Goal: Information Seeking & Learning: Learn about a topic

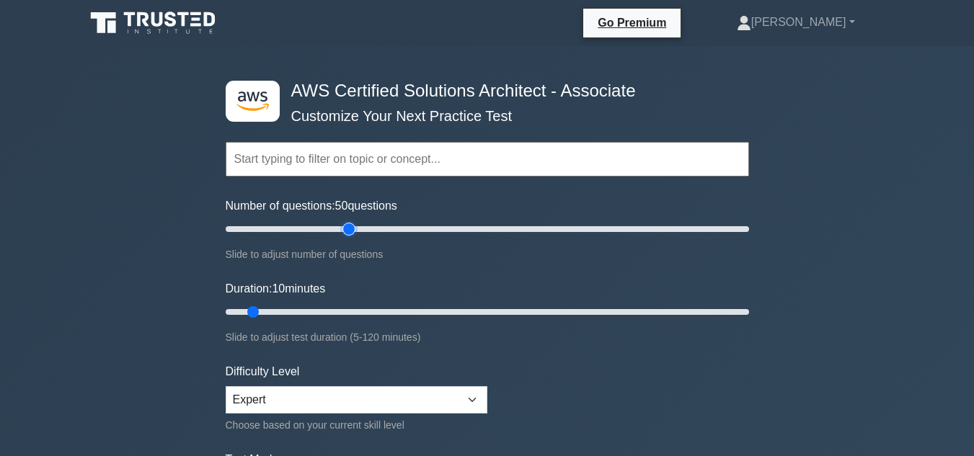
click at [355, 233] on input "Number of questions: 50 questions" at bounding box center [487, 229] width 523 height 17
drag, startPoint x: 350, startPoint y: 228, endPoint x: 275, endPoint y: 225, distance: 75.0
type input "20"
click at [275, 225] on input "Number of questions: 20 questions" at bounding box center [487, 229] width 523 height 17
type input "25"
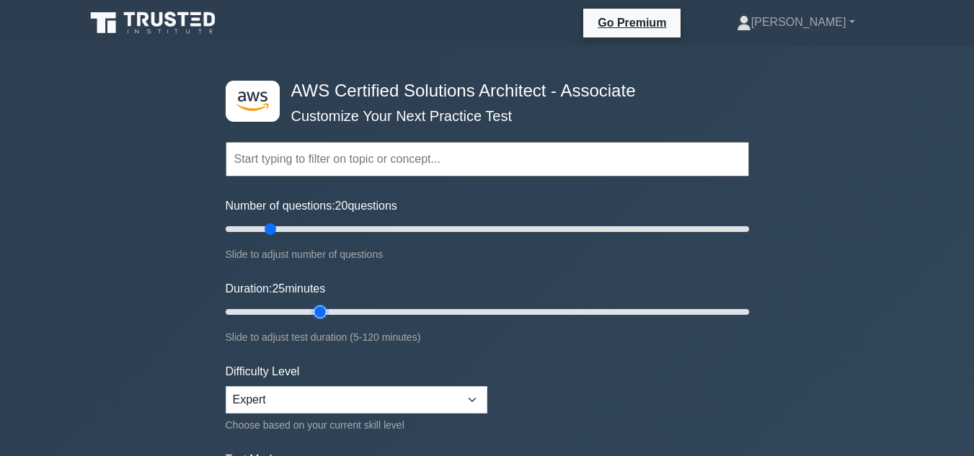
click at [316, 306] on input "Duration: 25 minutes" at bounding box center [487, 311] width 523 height 17
click at [572, 345] on form "Topics Amazon EC2 Amazon S3 Amazon VPC AWS Identity and Access Management (IAM)…" at bounding box center [487, 320] width 523 height 445
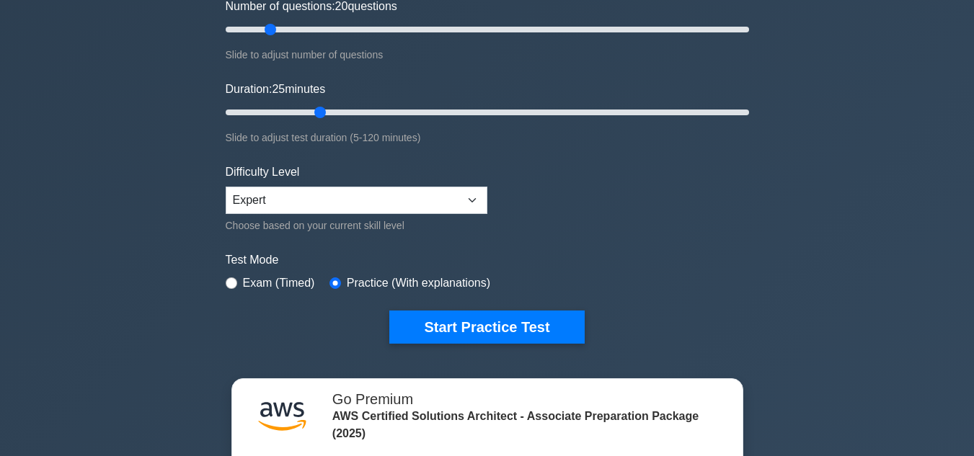
scroll to position [202, 0]
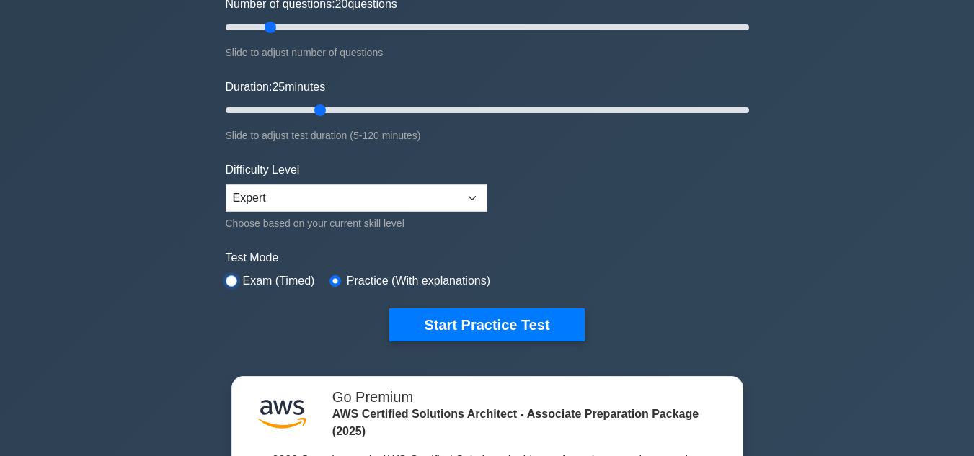
click at [235, 281] on input "radio" at bounding box center [232, 281] width 12 height 12
radio input "true"
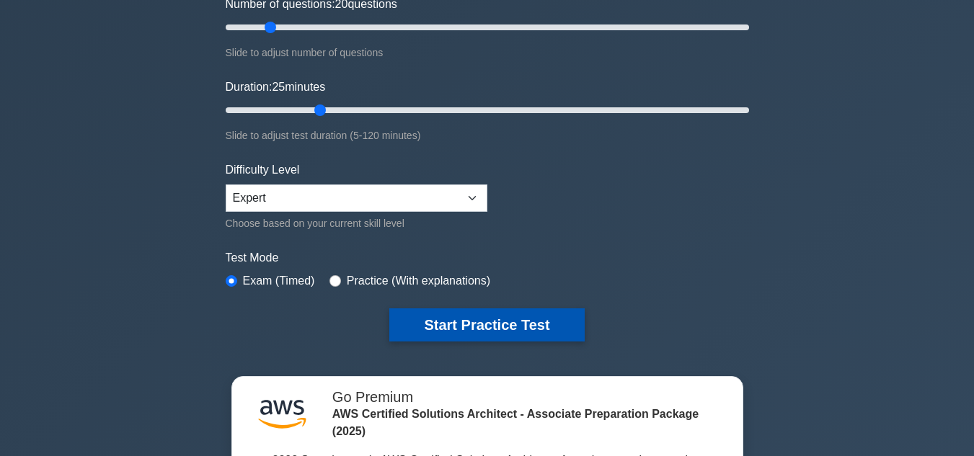
click at [472, 332] on button "Start Practice Test" at bounding box center [486, 324] width 195 height 33
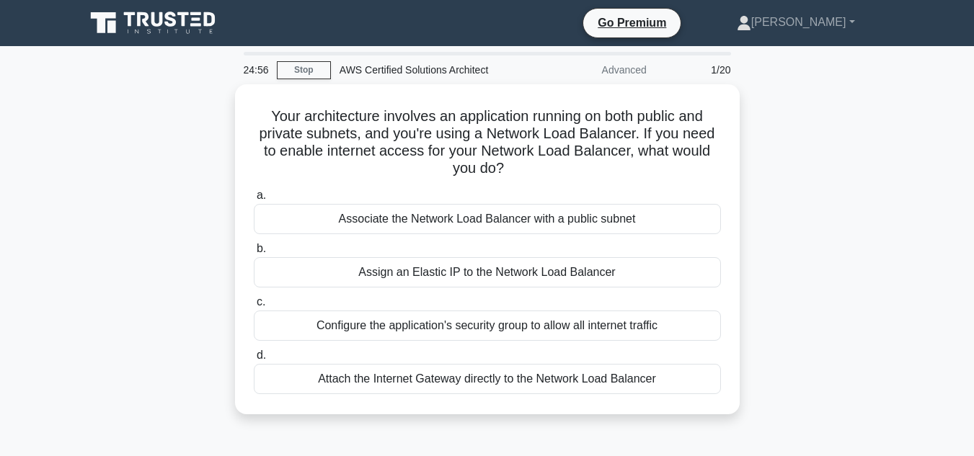
click at [753, 316] on div "Your architecture involves an application running on both public and private su…" at bounding box center [487, 257] width 822 height 347
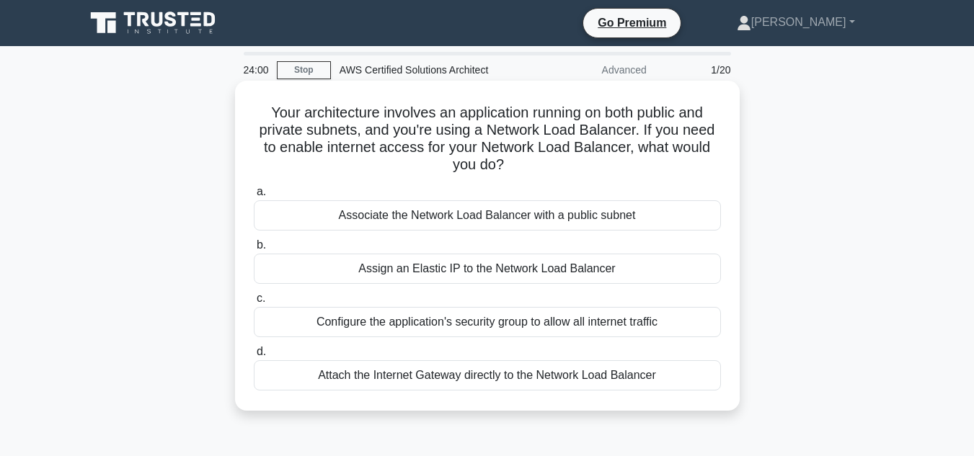
drag, startPoint x: 644, startPoint y: 128, endPoint x: 529, endPoint y: 157, distance: 118.2
click at [529, 157] on h5 "Your architecture involves an application running on both public and private su…" at bounding box center [487, 139] width 470 height 71
click at [543, 169] on h5 "Your architecture involves an application running on both public and private su…" at bounding box center [487, 139] width 470 height 71
click at [531, 225] on div "Associate the Network Load Balancer with a public subnet" at bounding box center [487, 215] width 467 height 30
click at [254, 197] on input "a. Associate the Network Load Balancer with a public subnet" at bounding box center [254, 191] width 0 height 9
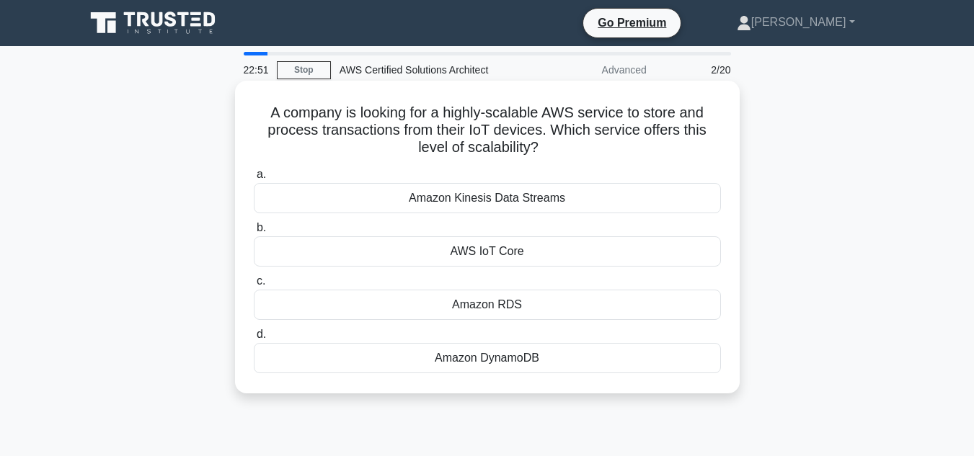
click at [497, 246] on div "AWS IoT Core" at bounding box center [487, 251] width 467 height 30
click at [254, 233] on input "b. AWS IoT Core" at bounding box center [254, 227] width 0 height 9
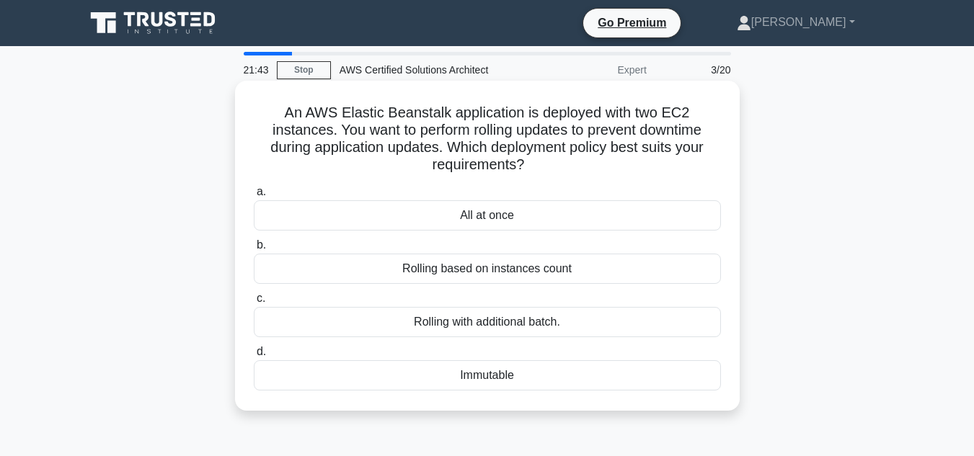
click at [435, 324] on div "Rolling with additional batch." at bounding box center [487, 322] width 467 height 30
click at [254, 303] on input "c. Rolling with additional batch." at bounding box center [254, 298] width 0 height 9
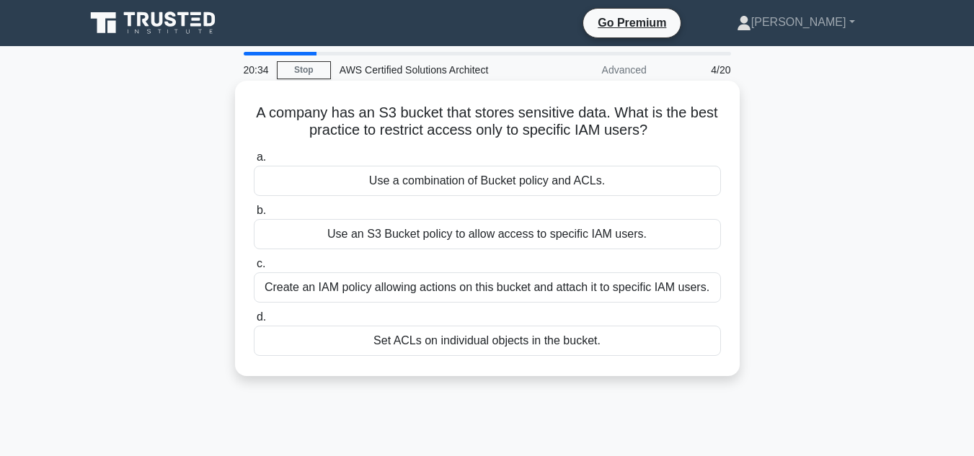
click at [655, 140] on icon ".spinner_0XTQ{transform-origin:center;animation:spinner_y6GP .75s linear infini…" at bounding box center [655, 131] width 17 height 17
drag, startPoint x: 646, startPoint y: 136, endPoint x: 486, endPoint y: 136, distance: 160.7
click at [486, 136] on h5 "A company has an S3 bucket that stores sensitive data. What is the best practic…" at bounding box center [487, 122] width 470 height 36
click at [472, 183] on div "Use a combination of Bucket policy and ACLs." at bounding box center [487, 181] width 467 height 30
click at [254, 162] on input "a. Use a combination of Bucket policy and ACLs." at bounding box center [254, 157] width 0 height 9
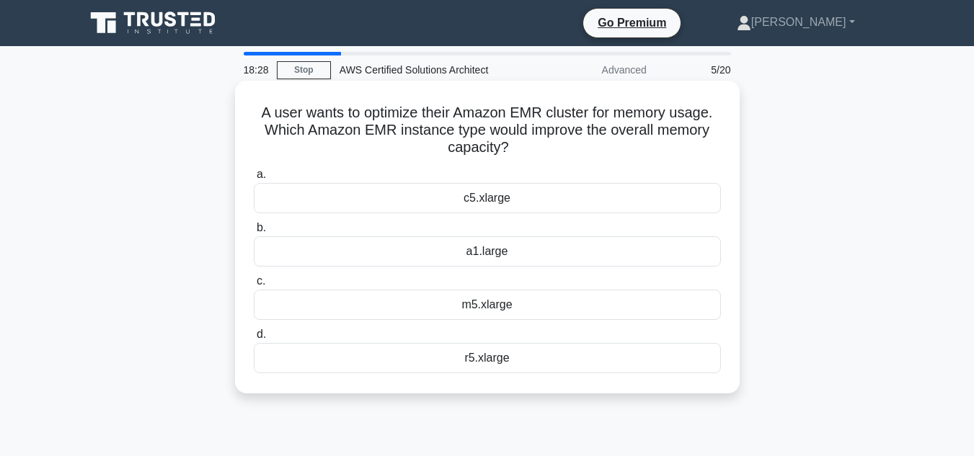
click at [499, 363] on div "r5.xlarge" at bounding box center [487, 358] width 467 height 30
click at [254, 339] on input "d. r5.xlarge" at bounding box center [254, 334] width 0 height 9
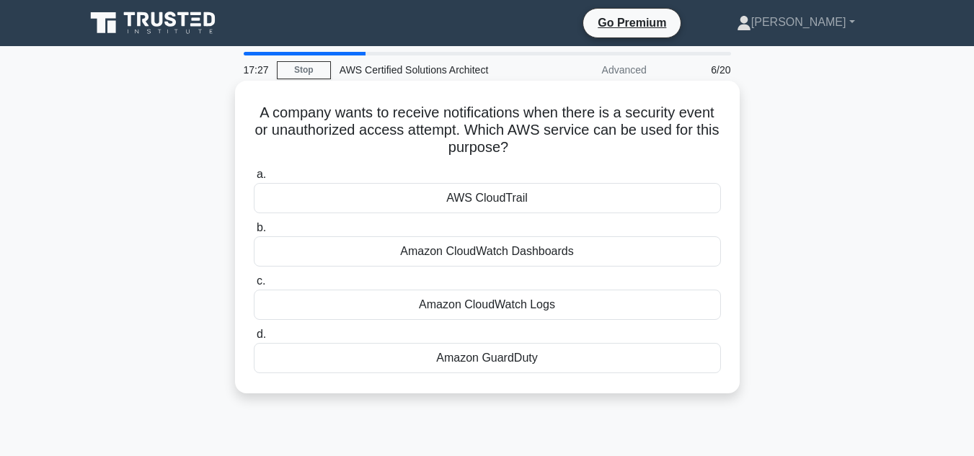
click at [519, 357] on div "Amazon GuardDuty" at bounding box center [487, 358] width 467 height 30
click at [254, 339] on input "d. Amazon GuardDuty" at bounding box center [254, 334] width 0 height 9
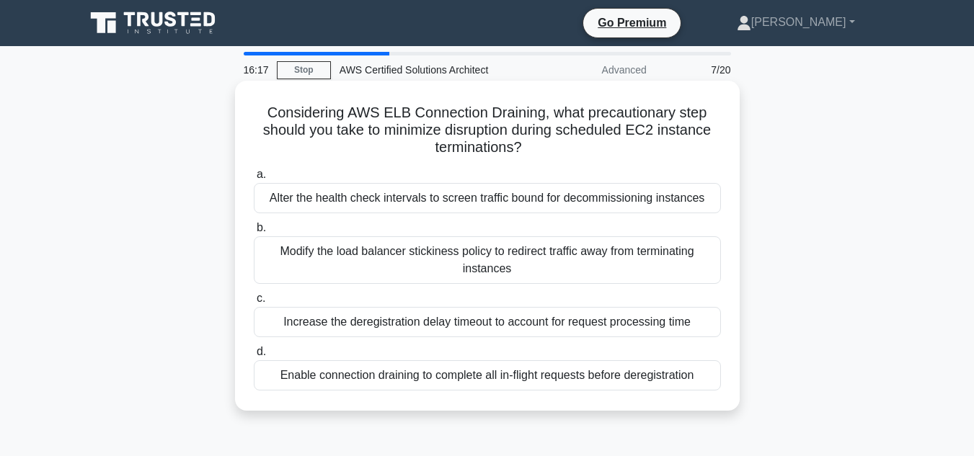
click at [510, 373] on div "Enable connection draining to complete all in-flight requests before deregistra…" at bounding box center [487, 375] width 467 height 30
click at [254, 357] on input "d. Enable connection draining to complete all in-flight requests before deregis…" at bounding box center [254, 351] width 0 height 9
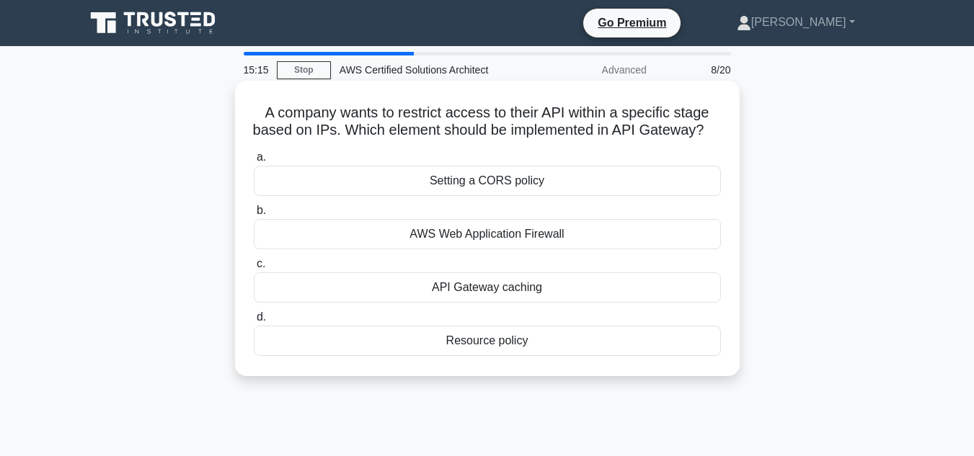
click at [510, 356] on div "Resource policy" at bounding box center [487, 341] width 467 height 30
click at [254, 322] on input "d. Resource policy" at bounding box center [254, 317] width 0 height 9
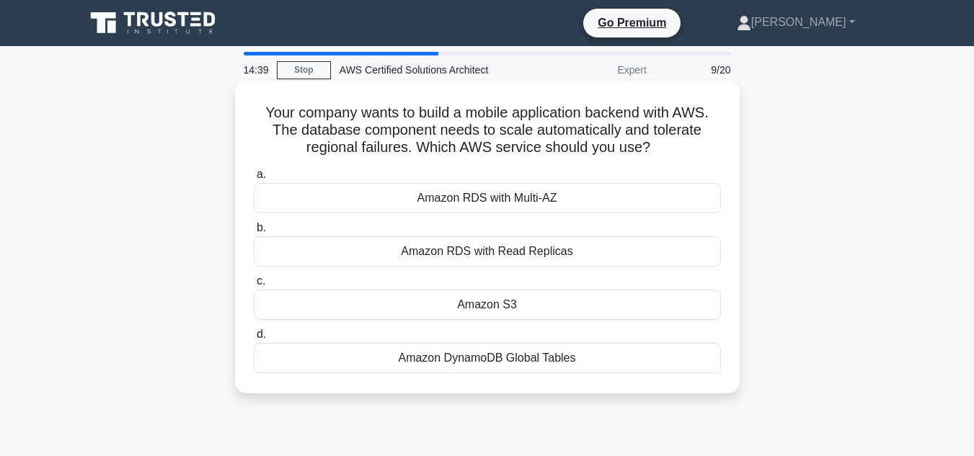
click at [440, 360] on div "Amazon DynamoDB Global Tables" at bounding box center [487, 358] width 467 height 30
click at [254, 339] on input "d. Amazon DynamoDB Global Tables" at bounding box center [254, 334] width 0 height 9
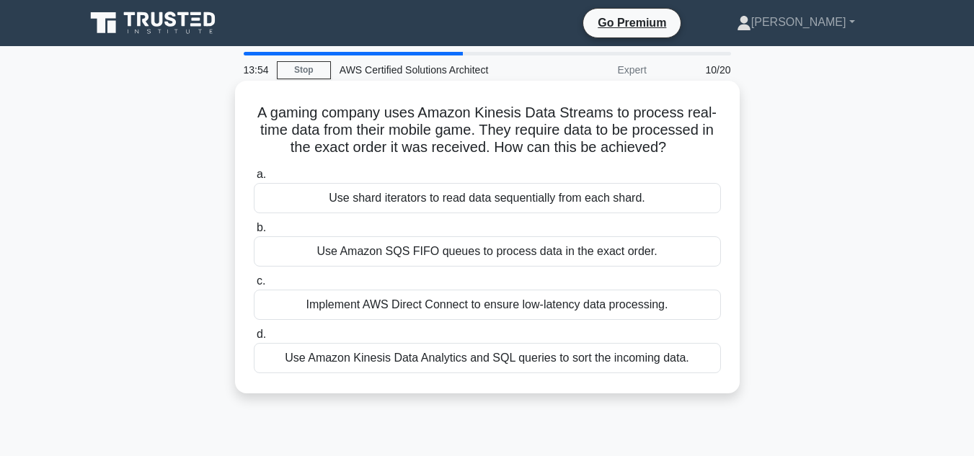
click at [459, 257] on div "Use Amazon SQS FIFO queues to process data in the exact order." at bounding box center [487, 251] width 467 height 30
click at [254, 233] on input "b. Use Amazon SQS FIFO queues to process data in the exact order." at bounding box center [254, 227] width 0 height 9
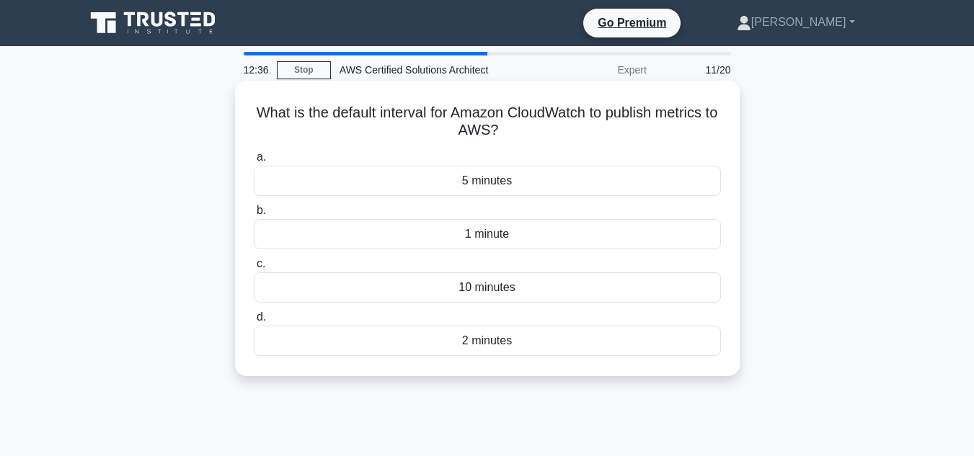
click at [667, 182] on div "5 minutes" at bounding box center [487, 181] width 467 height 30
click at [254, 162] on input "a. 5 minutes" at bounding box center [254, 157] width 0 height 9
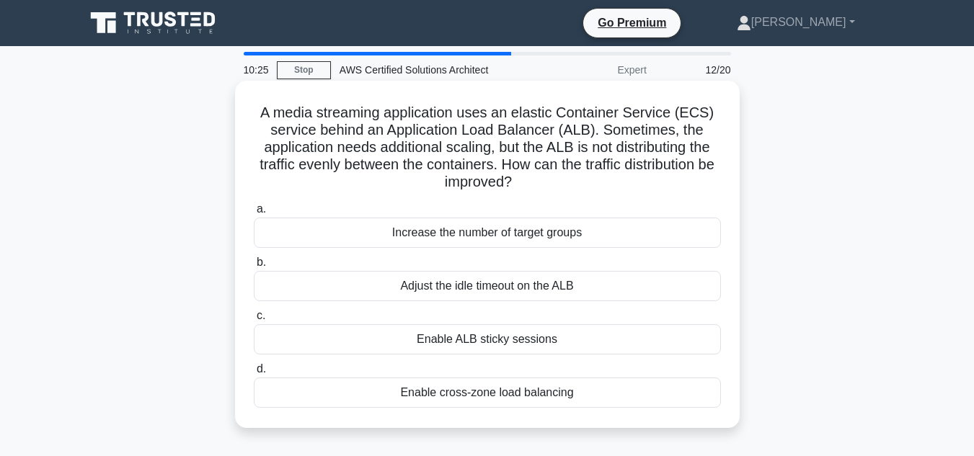
click at [473, 394] on div "Enable cross-zone load balancing" at bounding box center [487, 393] width 467 height 30
click at [254, 374] on input "d. Enable cross-zone load balancing" at bounding box center [254, 369] width 0 height 9
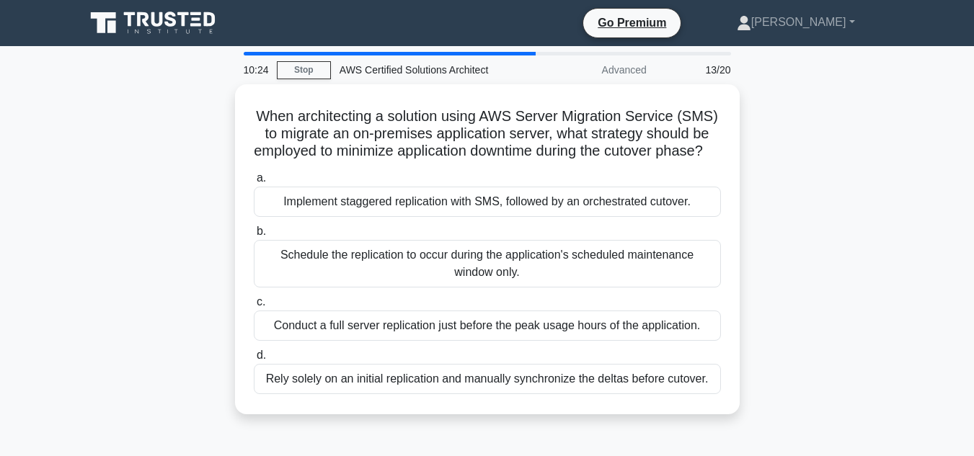
click at [835, 219] on div "When architecting a solution using AWS Server Migration Service (SMS) to migrat…" at bounding box center [487, 257] width 822 height 347
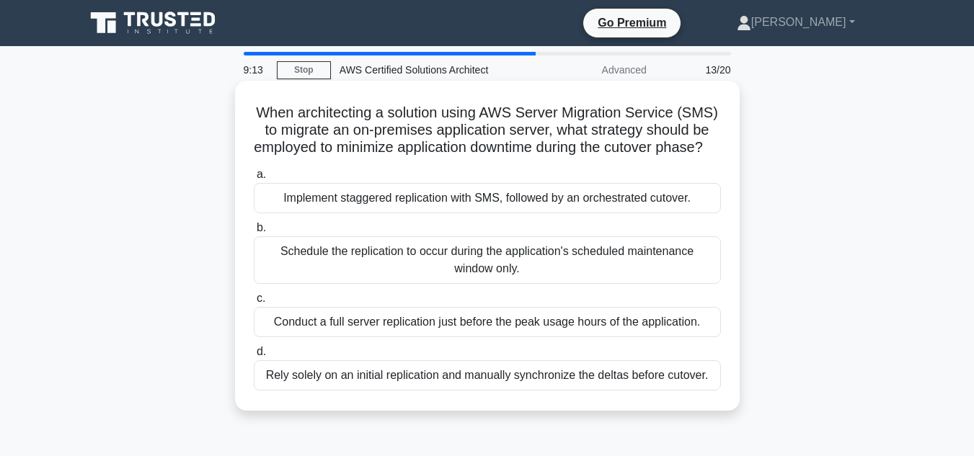
click at [569, 276] on div "Schedule the replication to occur during the application's scheduled maintenanc…" at bounding box center [487, 260] width 467 height 48
click at [254, 233] on input "b. Schedule the replication to occur during the application's scheduled mainten…" at bounding box center [254, 227] width 0 height 9
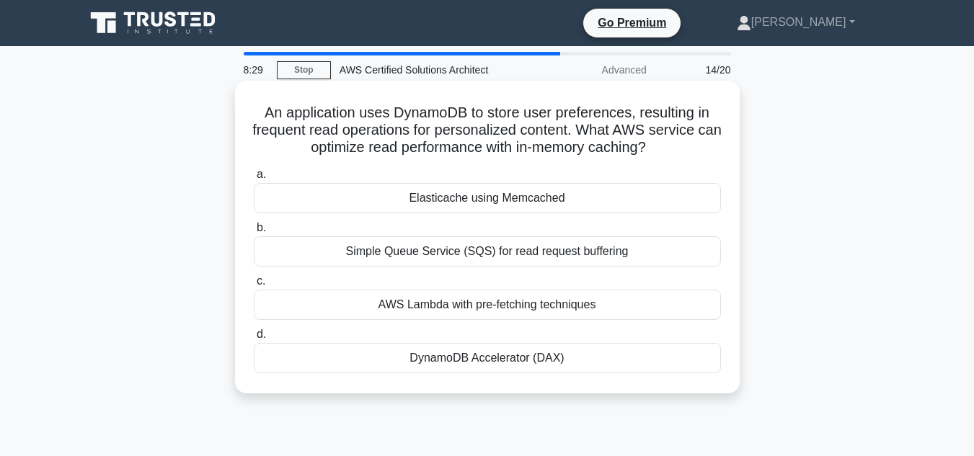
click at [609, 360] on div "DynamoDB Accelerator (DAX)" at bounding box center [487, 358] width 467 height 30
click at [254, 339] on input "d. DynamoDB Accelerator (DAX)" at bounding box center [254, 334] width 0 height 9
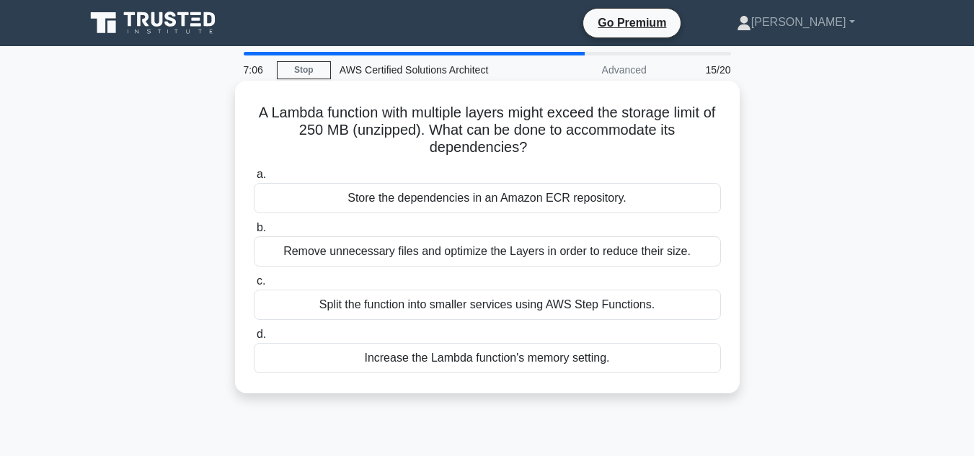
click at [554, 250] on div "Remove unnecessary files and optimize the Layers in order to reduce their size." at bounding box center [487, 251] width 467 height 30
click at [254, 233] on input "b. Remove unnecessary files and optimize the Layers in order to reduce their si…" at bounding box center [254, 227] width 0 height 9
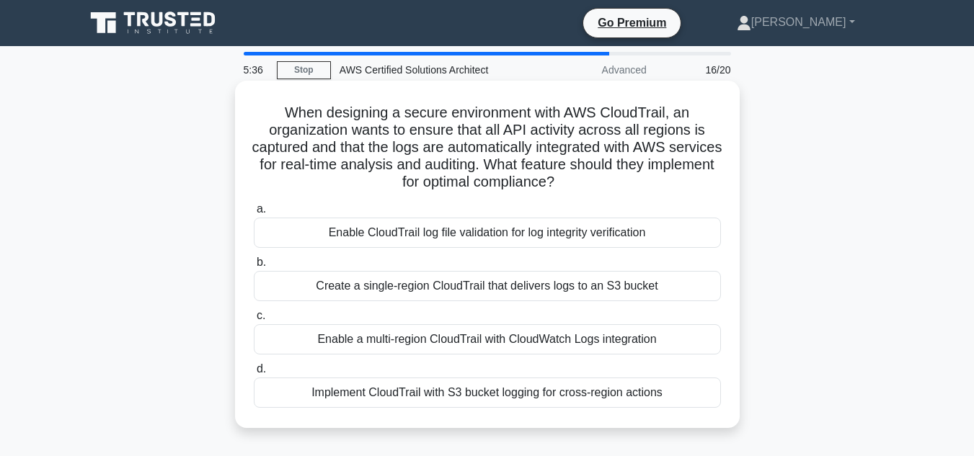
click at [675, 337] on div "Enable a multi-region CloudTrail with CloudWatch Logs integration" at bounding box center [487, 339] width 467 height 30
click at [254, 321] on input "c. Enable a multi-region CloudTrail with CloudWatch Logs integration" at bounding box center [254, 315] width 0 height 9
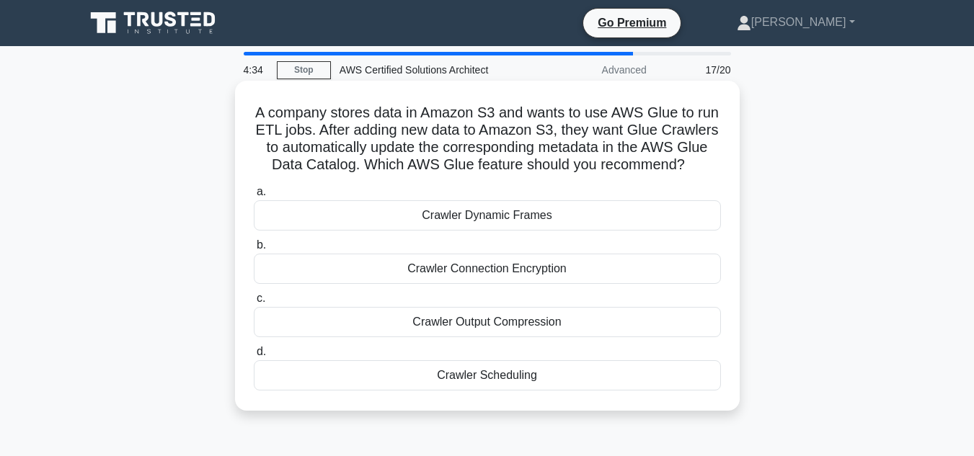
click at [693, 391] on div "Crawler Scheduling" at bounding box center [487, 375] width 467 height 30
click at [254, 357] on input "d. Crawler Scheduling" at bounding box center [254, 351] width 0 height 9
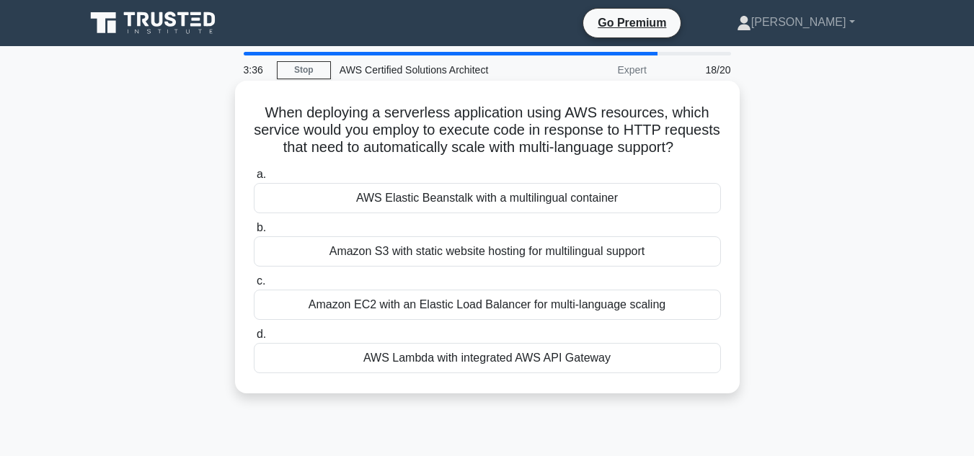
click at [643, 373] on div "AWS Lambda with integrated AWS API Gateway" at bounding box center [487, 358] width 467 height 30
click at [254, 339] on input "d. AWS Lambda with integrated AWS API Gateway" at bounding box center [254, 334] width 0 height 9
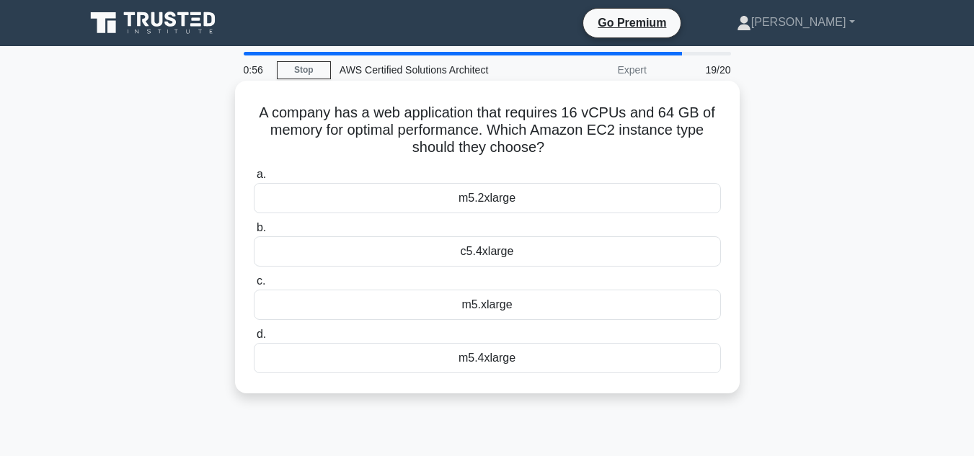
click at [484, 358] on div "m5.4xlarge" at bounding box center [487, 358] width 467 height 30
click at [254, 339] on input "d. m5.4xlarge" at bounding box center [254, 334] width 0 height 9
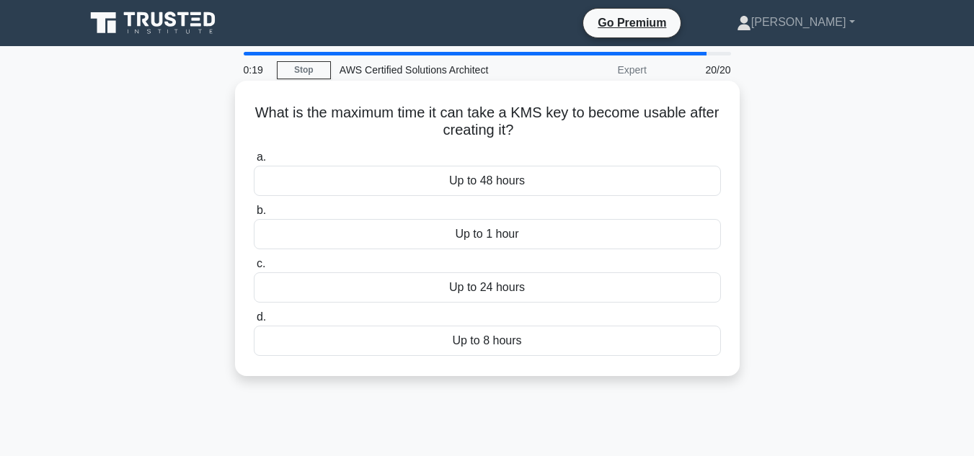
click at [484, 234] on div "Up to 1 hour" at bounding box center [487, 234] width 467 height 30
click at [254, 215] on input "b. Up to 1 hour" at bounding box center [254, 210] width 0 height 9
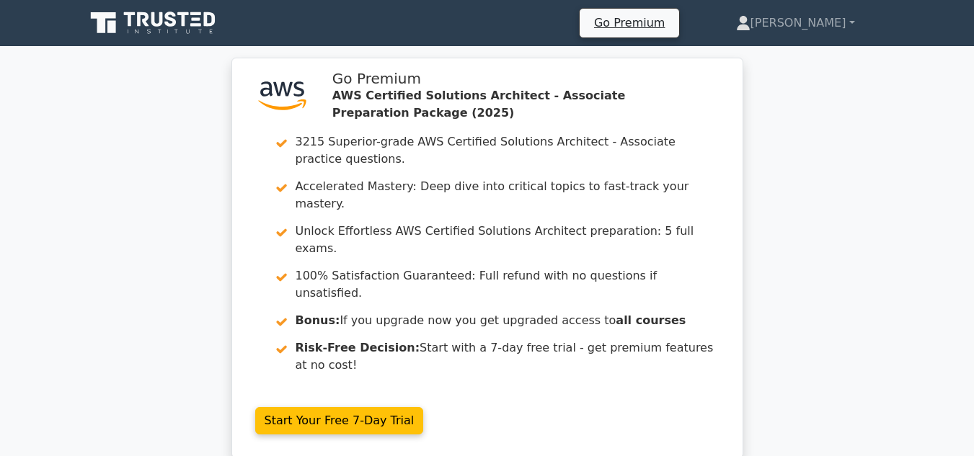
click at [509, 395] on div ".st0{fill:#252F3E;} .st1{fill-rule:evenodd;clip-rule:evenodd;fill:#FF9900;} Go …" at bounding box center [487, 267] width 523 height 418
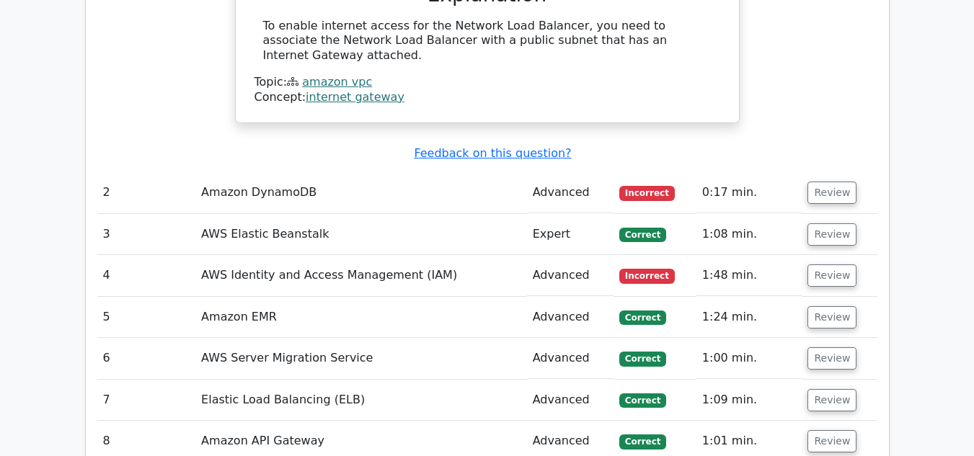
scroll to position [1932, 0]
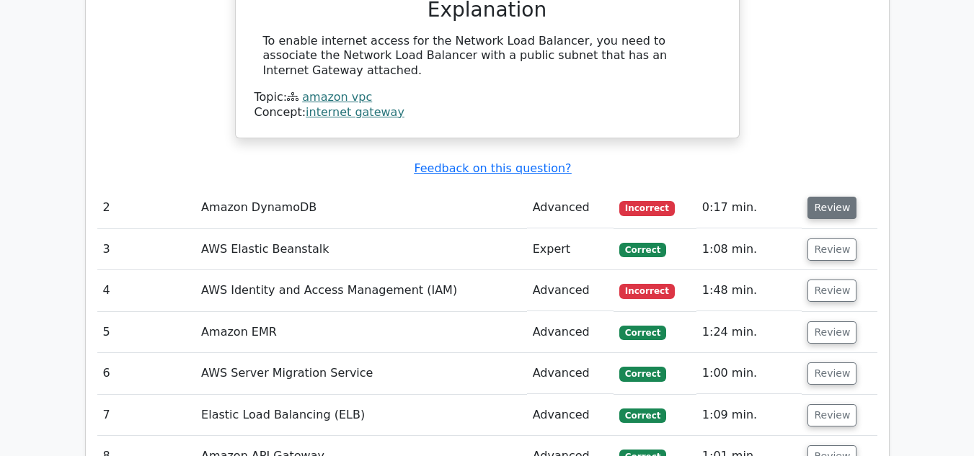
click at [817, 197] on button "Review" at bounding box center [831, 208] width 49 height 22
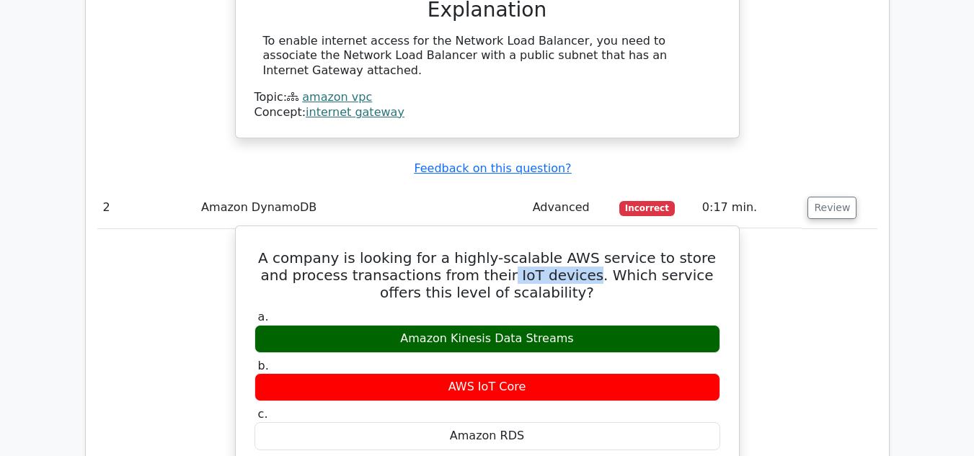
drag, startPoint x: 467, startPoint y: 190, endPoint x: 543, endPoint y: 190, distance: 76.4
click at [543, 249] on h5 "A company is looking for a highly-scalable AWS service to store and process tra…" at bounding box center [487, 275] width 468 height 52
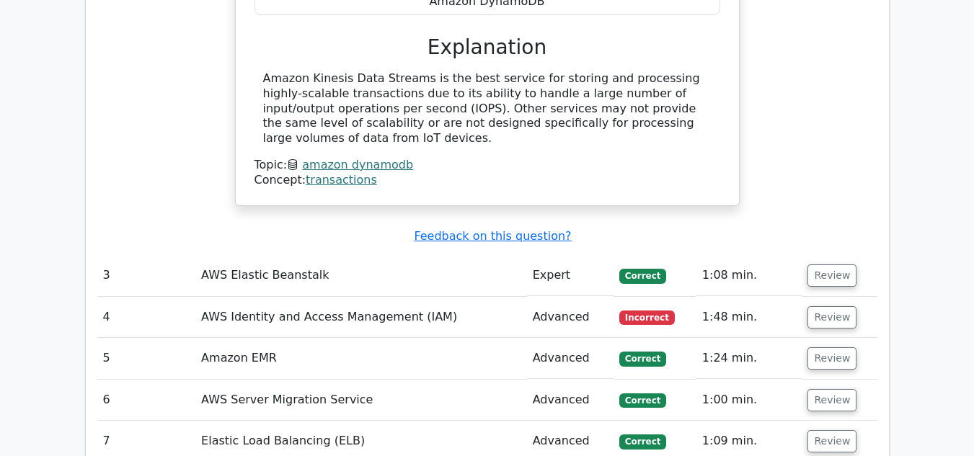
scroll to position [2450, 0]
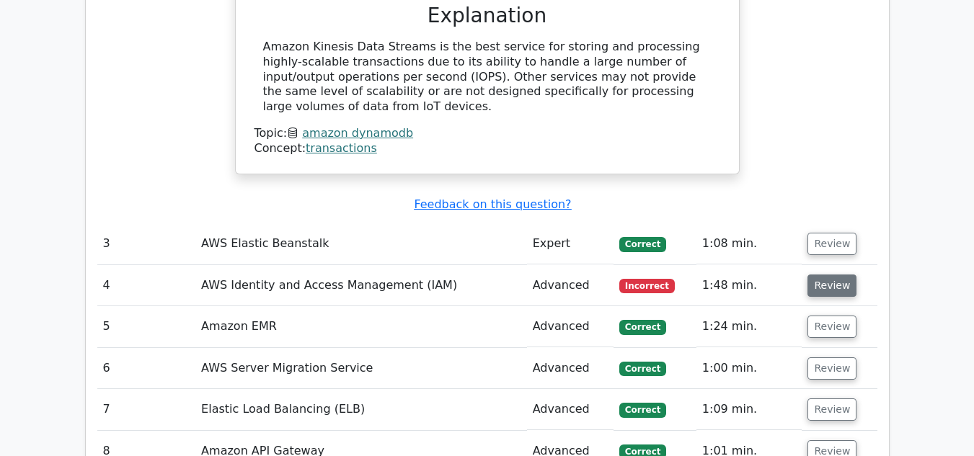
click at [846, 275] on button "Review" at bounding box center [831, 286] width 49 height 22
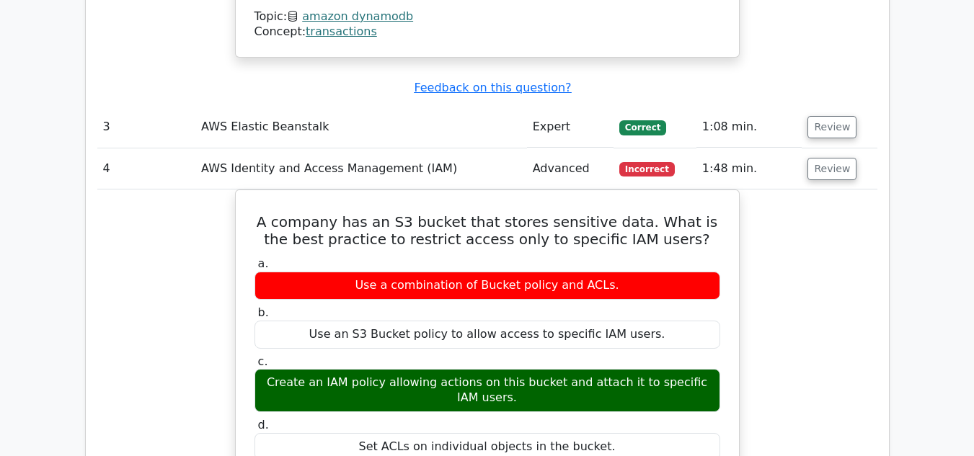
scroll to position [2566, 0]
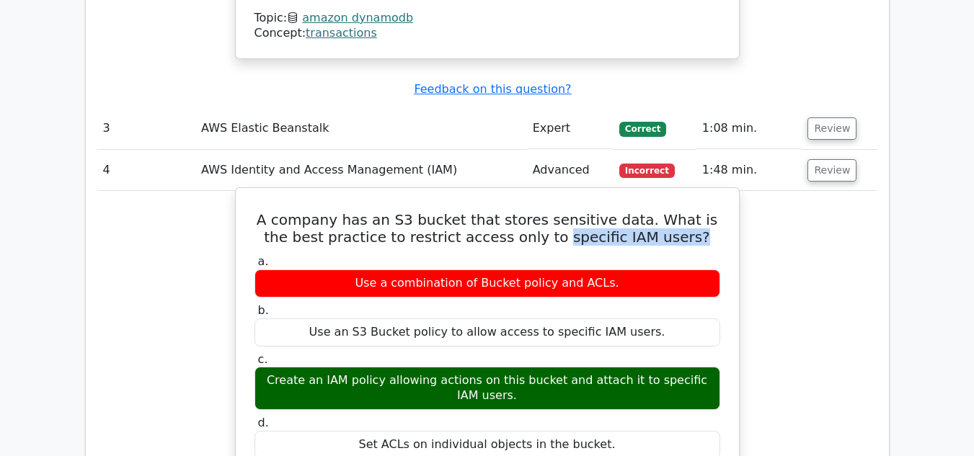
drag, startPoint x: 662, startPoint y: 148, endPoint x: 532, endPoint y: 164, distance: 130.7
click at [532, 194] on div "A company has an S3 bucket that stores sensitive data. What is the best practic…" at bounding box center [487, 461] width 492 height 534
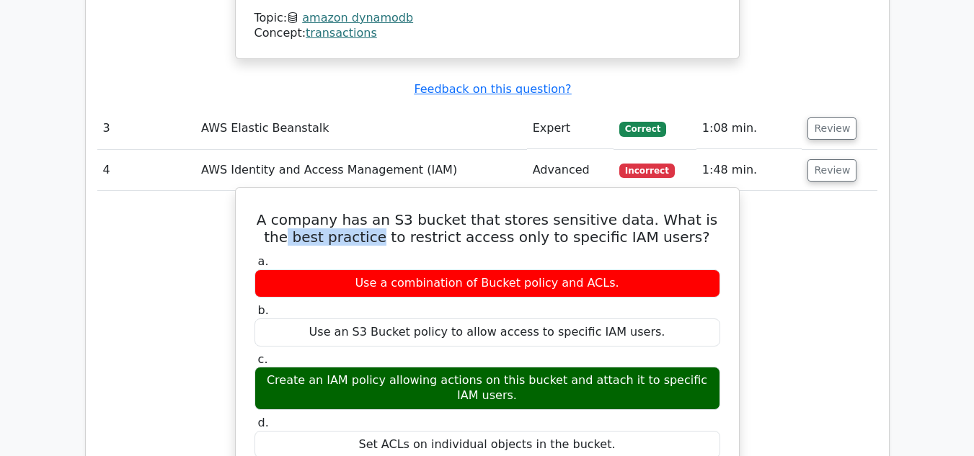
drag, startPoint x: 690, startPoint y: 132, endPoint x: 367, endPoint y: 156, distance: 324.5
click at [367, 211] on h5 "A company has an S3 bucket that stores sensitive data. What is the best practic…" at bounding box center [487, 228] width 468 height 35
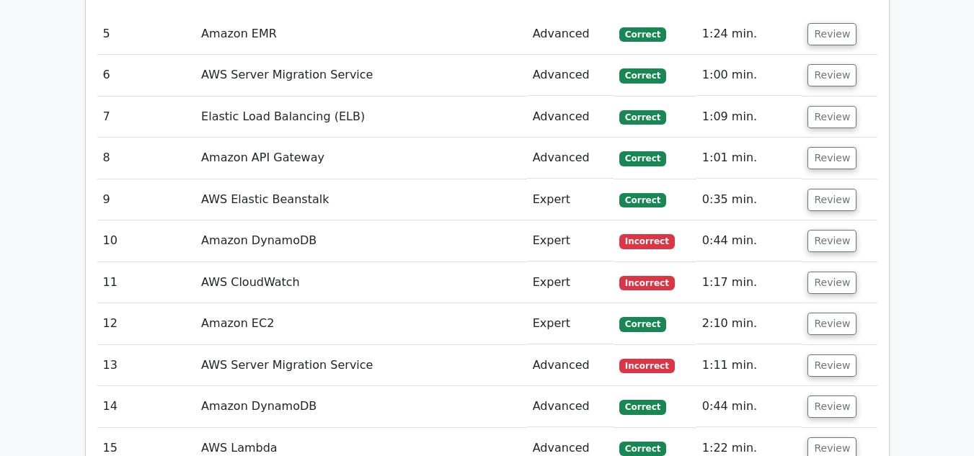
scroll to position [3351, 0]
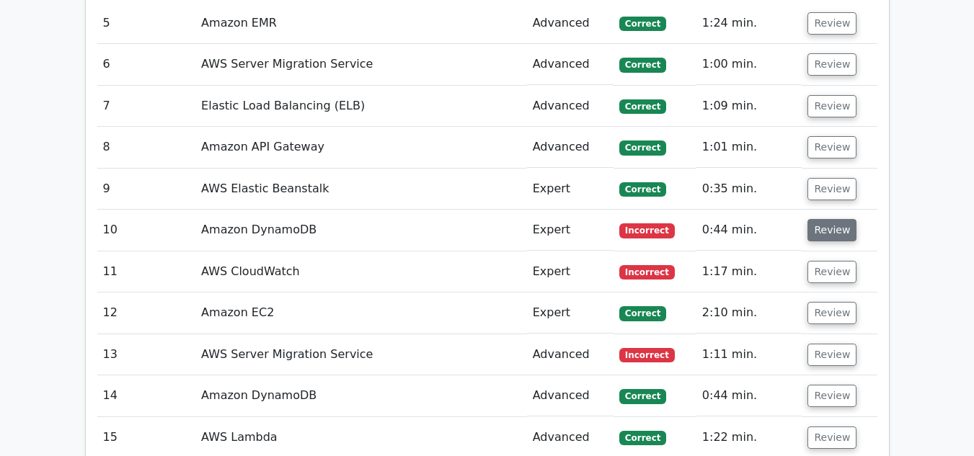
click at [833, 219] on button "Review" at bounding box center [831, 230] width 49 height 22
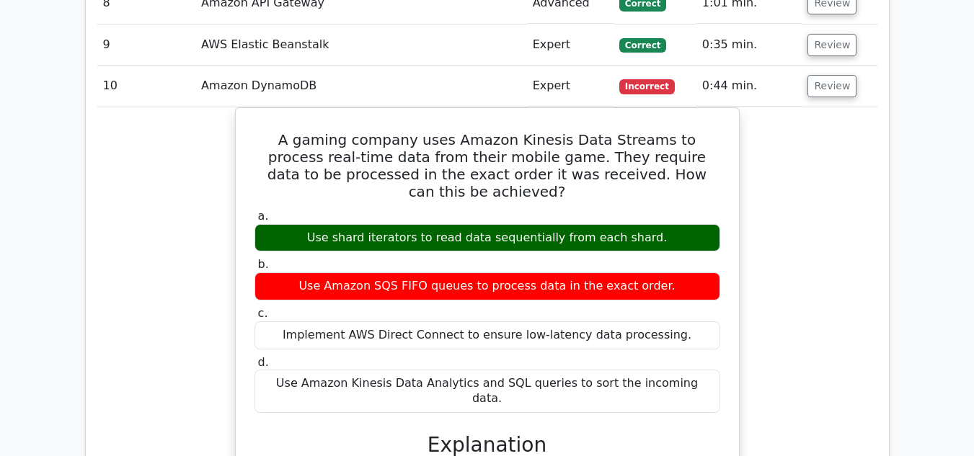
scroll to position [3466, 0]
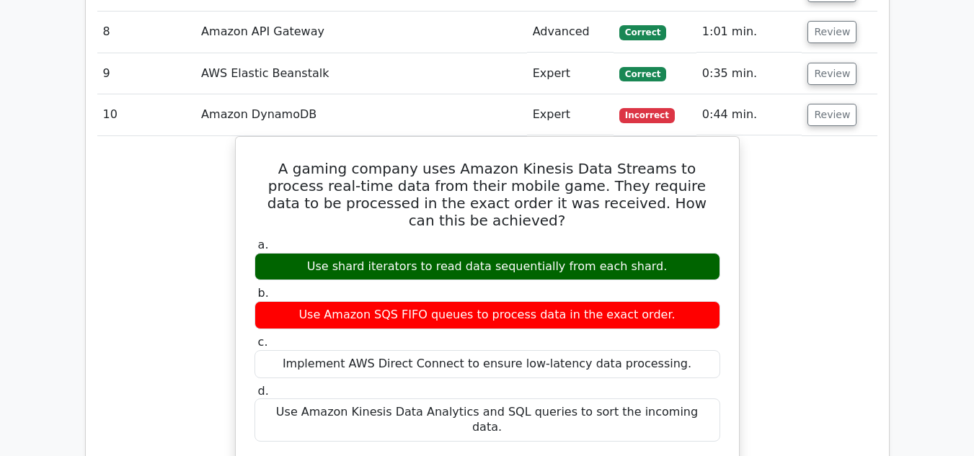
click at [768, 195] on div "A gaming company uses Amazon Kinesis Data Streams to process real-time data fro…" at bounding box center [487, 435] width 780 height 599
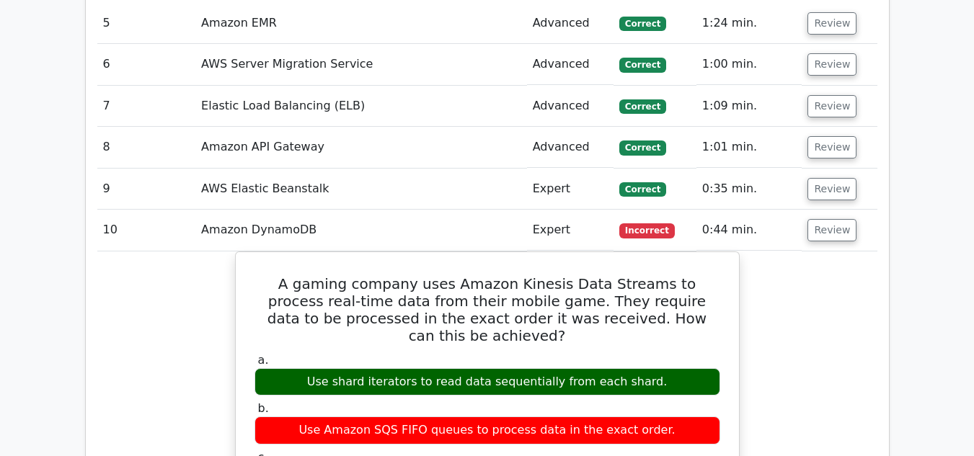
scroll to position [3380, 0]
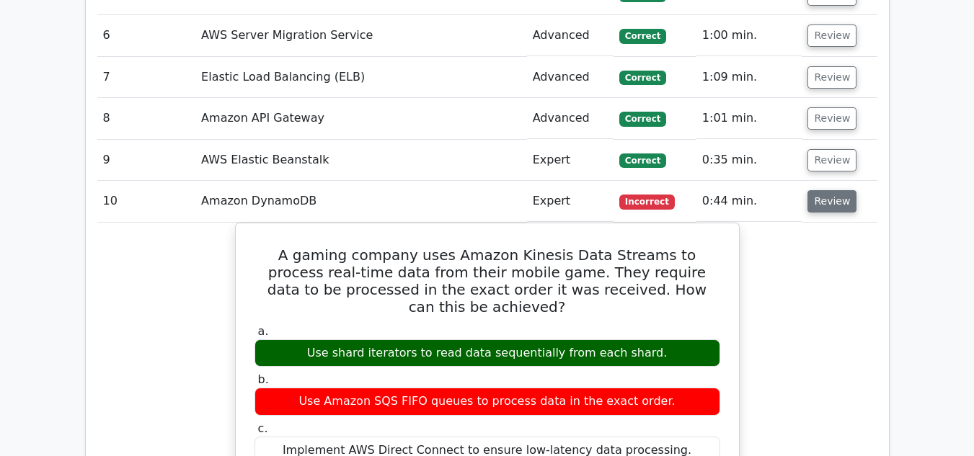
click at [815, 190] on button "Review" at bounding box center [831, 201] width 49 height 22
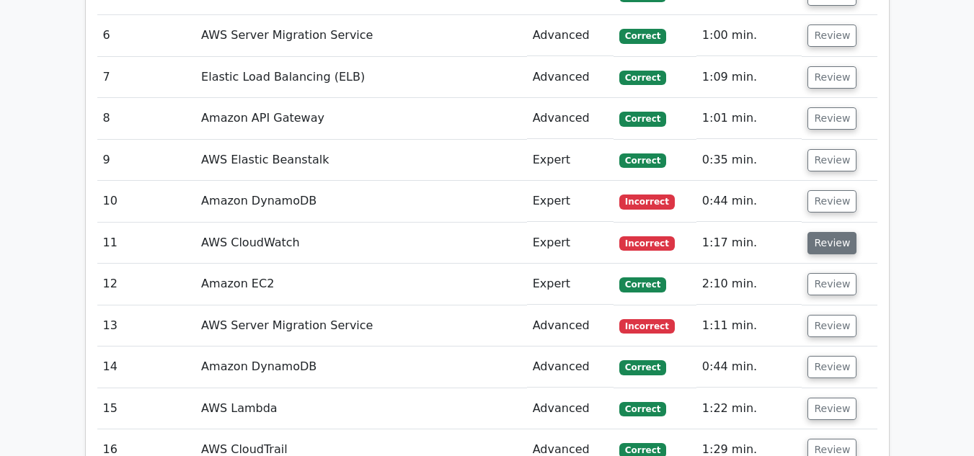
click at [825, 232] on button "Review" at bounding box center [831, 243] width 49 height 22
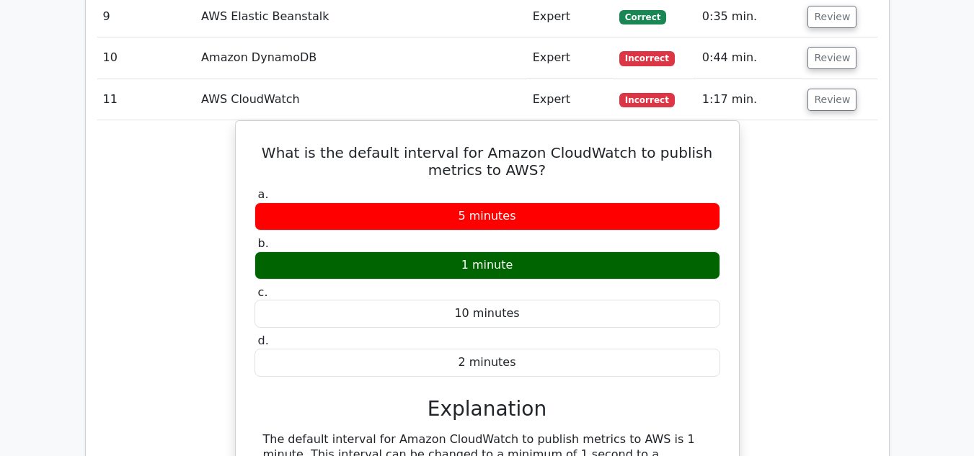
scroll to position [3524, 0]
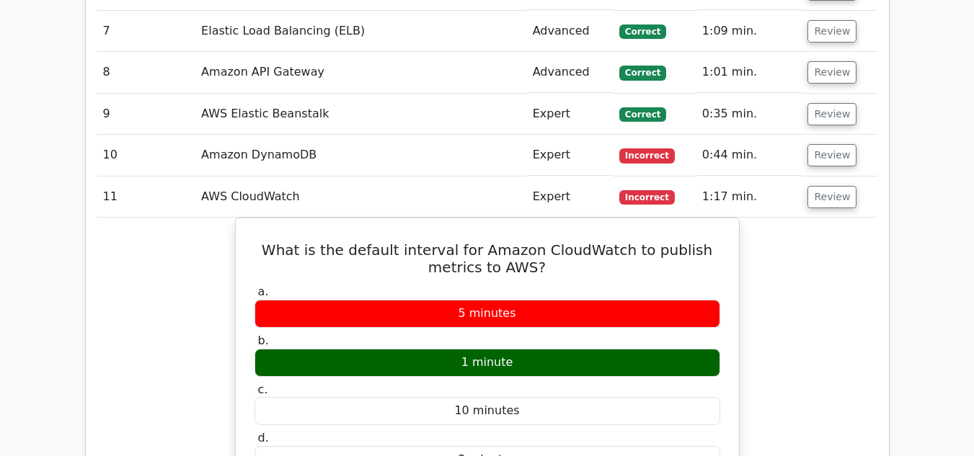
scroll to position [3408, 0]
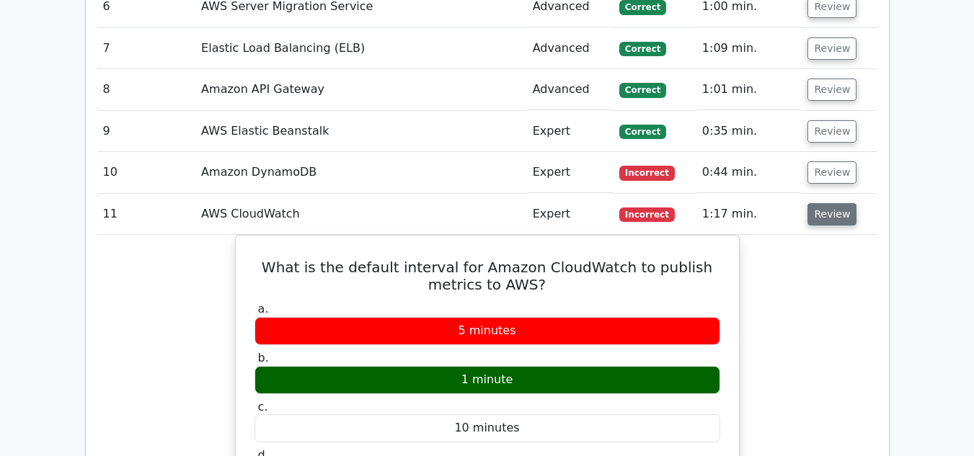
click at [814, 203] on button "Review" at bounding box center [831, 214] width 49 height 22
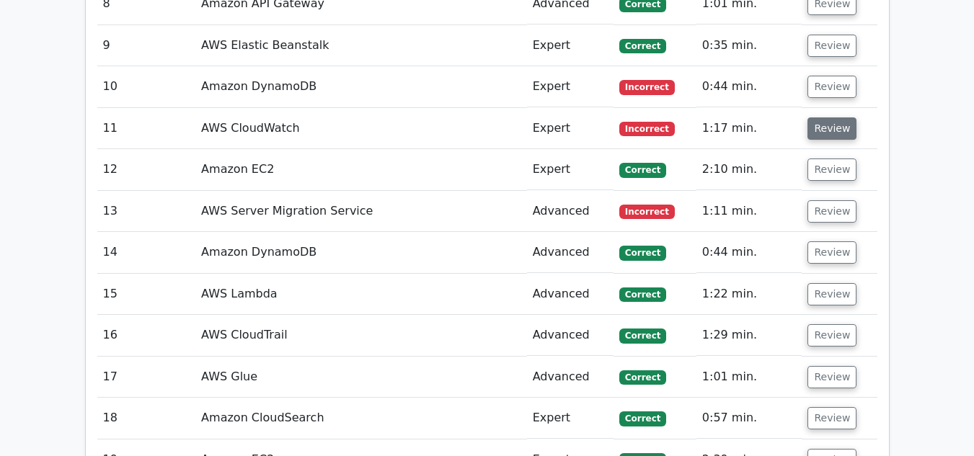
scroll to position [3495, 0]
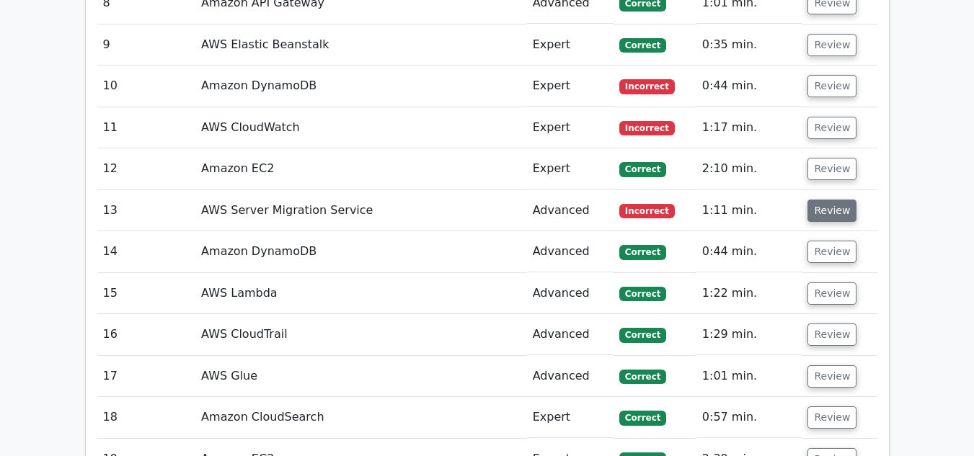
click at [819, 200] on button "Review" at bounding box center [831, 211] width 49 height 22
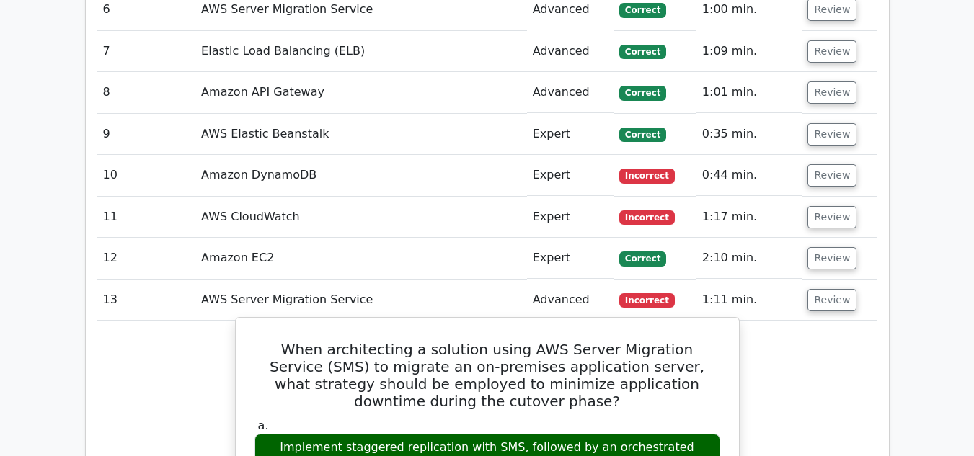
scroll to position [3408, 0]
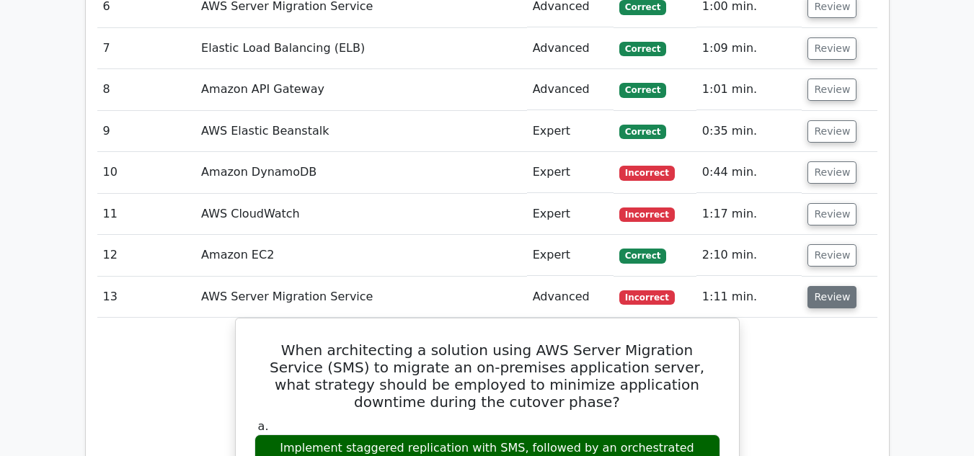
click at [844, 286] on button "Review" at bounding box center [831, 297] width 49 height 22
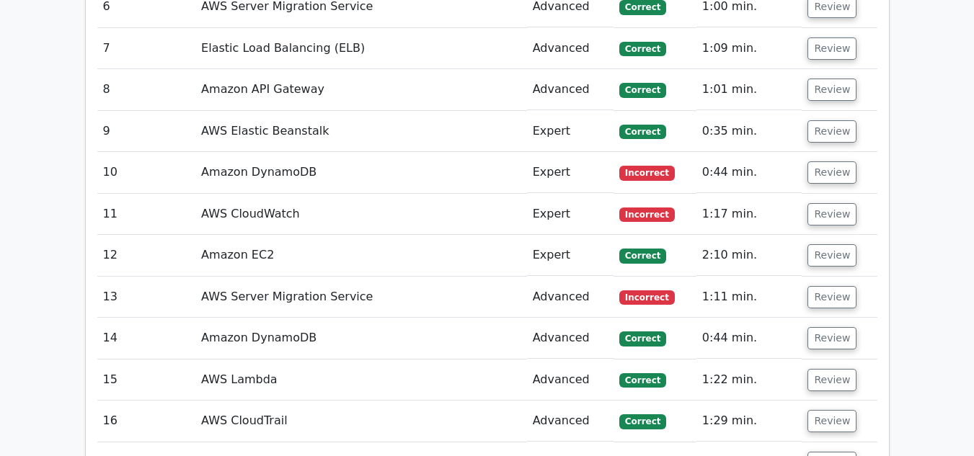
drag, startPoint x: 708, startPoint y: 220, endPoint x: 745, endPoint y: 221, distance: 37.5
click at [745, 277] on td "1:11 min." at bounding box center [749, 297] width 106 height 41
drag, startPoint x: 698, startPoint y: 215, endPoint x: 745, endPoint y: 231, distance: 49.9
click at [745, 277] on td "1:11 min." at bounding box center [749, 297] width 106 height 41
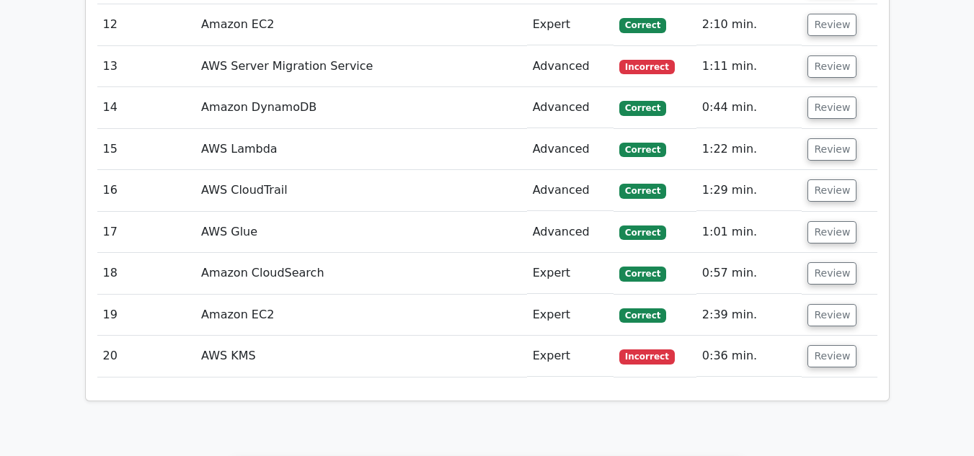
scroll to position [3668, 0]
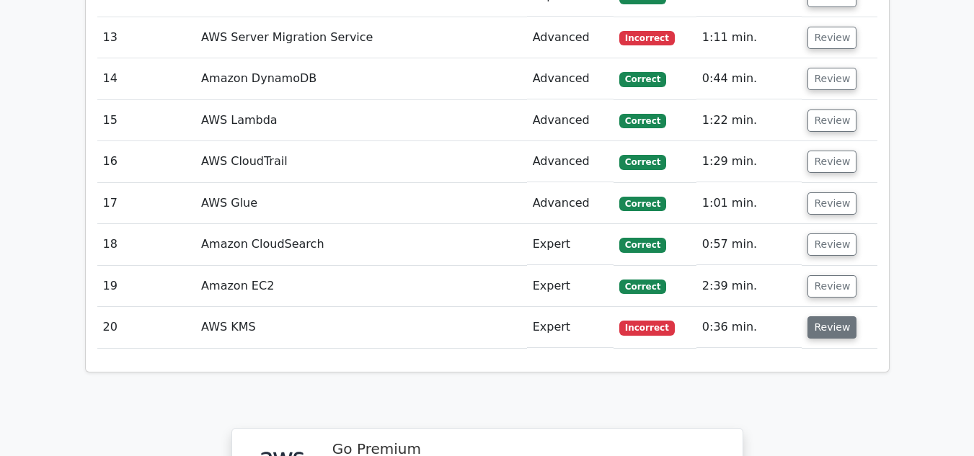
click at [820, 316] on button "Review" at bounding box center [831, 327] width 49 height 22
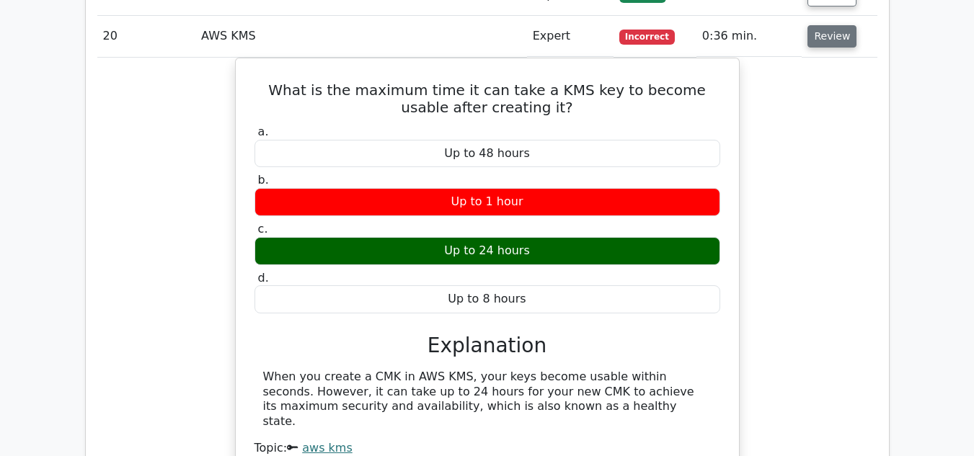
scroll to position [3956, 0]
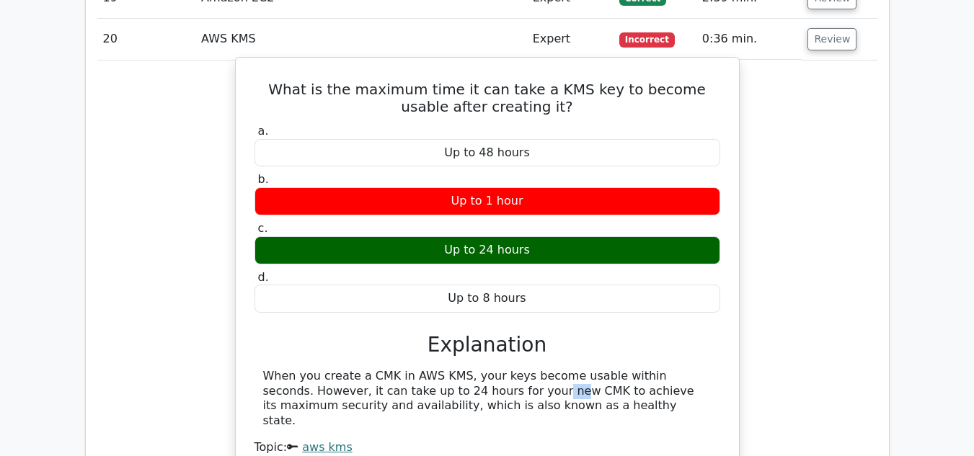
drag, startPoint x: 399, startPoint y: 311, endPoint x: 417, endPoint y: 310, distance: 18.1
click at [417, 369] on div "When you create a CMK in AWS KMS, your keys become usable within seconds. Howev…" at bounding box center [487, 399] width 448 height 60
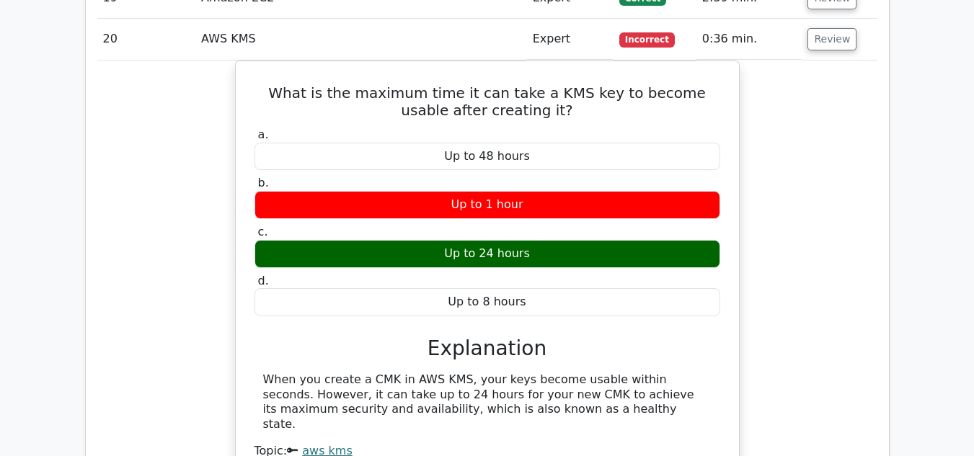
click at [794, 277] on div "What is the maximum time it can take a KMS key to become usable after creating …" at bounding box center [487, 278] width 780 height 434
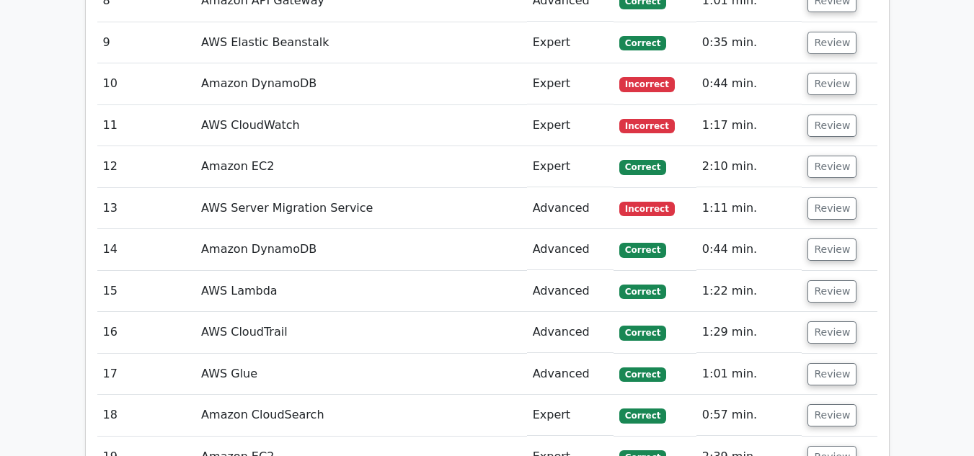
scroll to position [3394, 0]
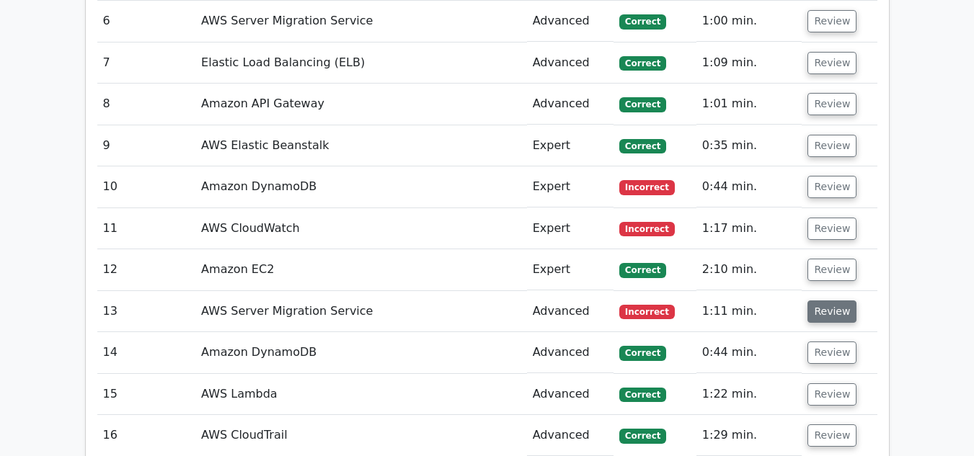
click at [830, 301] on button "Review" at bounding box center [831, 312] width 49 height 22
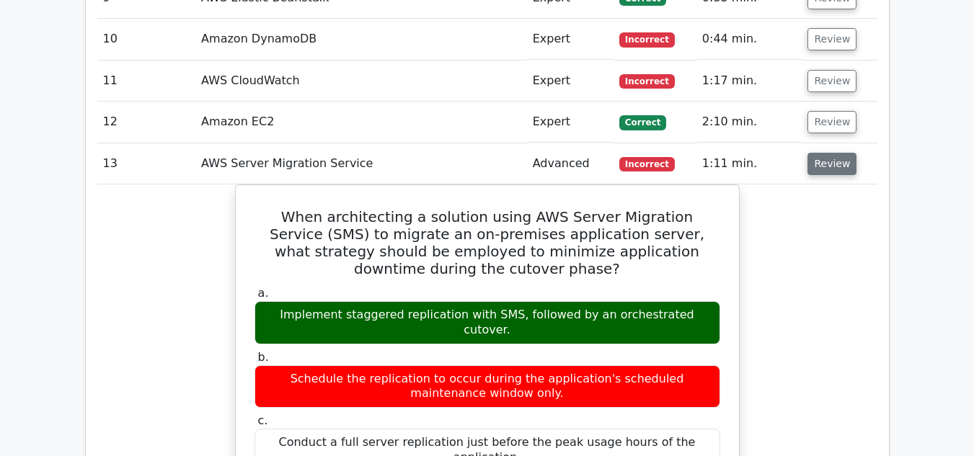
scroll to position [3567, 0]
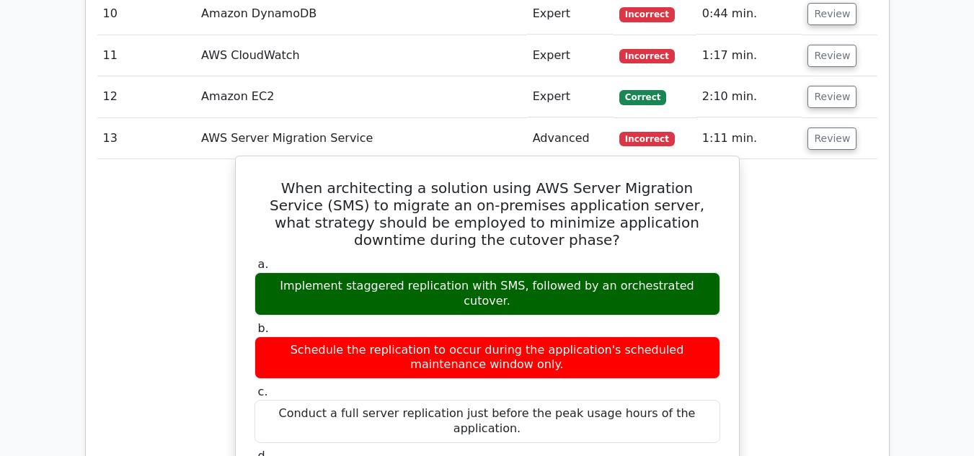
drag, startPoint x: 258, startPoint y: 100, endPoint x: 717, endPoint y: 358, distance: 526.6
copy div "When architecting a solution using AWS Server Migration Service (SMS) to migrat…"
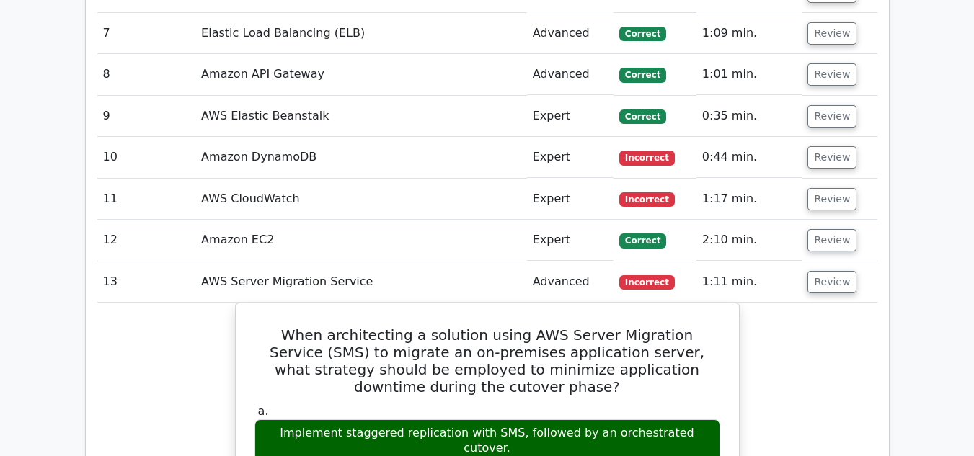
scroll to position [3423, 0]
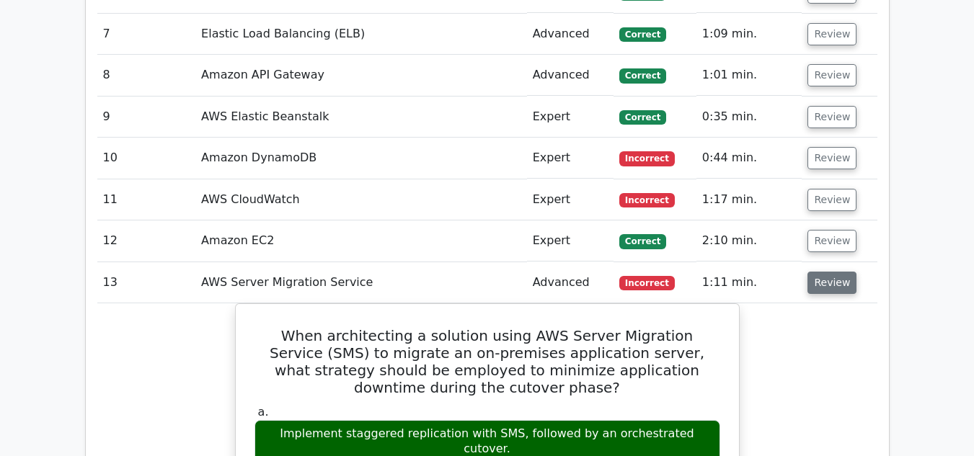
click at [823, 272] on button "Review" at bounding box center [831, 283] width 49 height 22
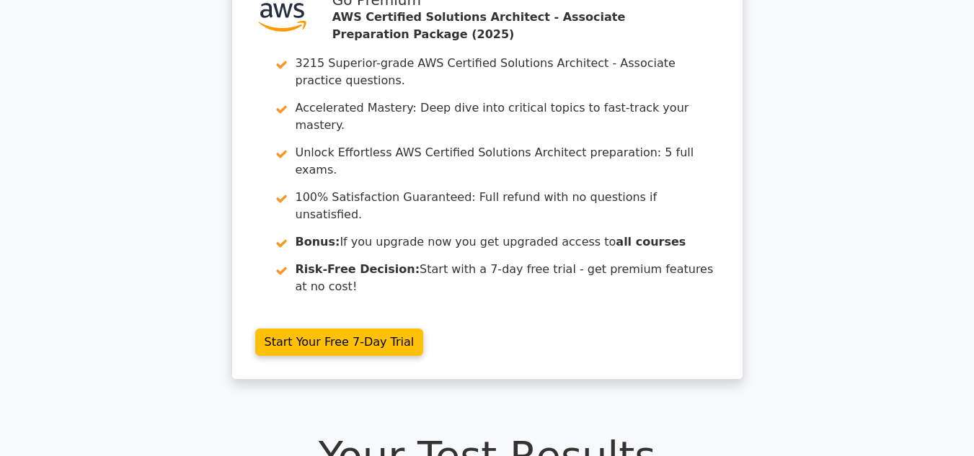
scroll to position [0, 0]
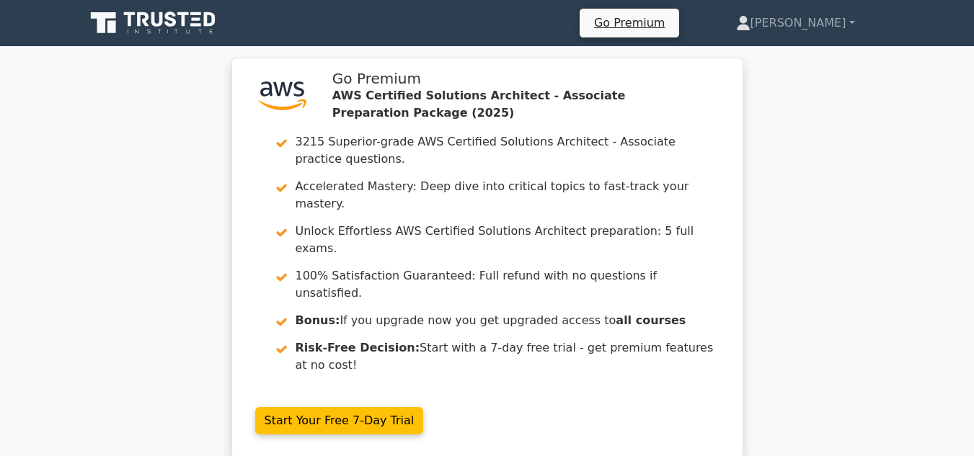
click at [102, 221] on div ".st0{fill:#252F3E;} .st1{fill-rule:evenodd;clip-rule:evenodd;fill:#FF9900;} Go …" at bounding box center [487, 267] width 974 height 418
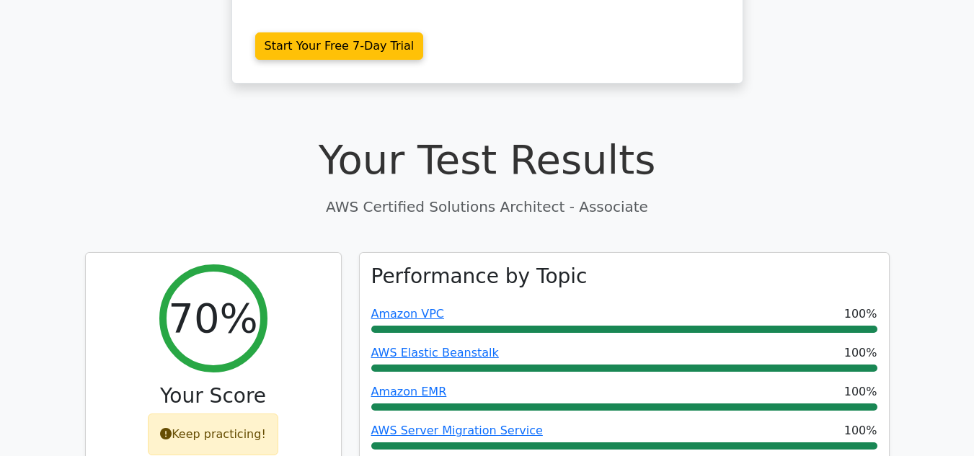
scroll to position [461, 0]
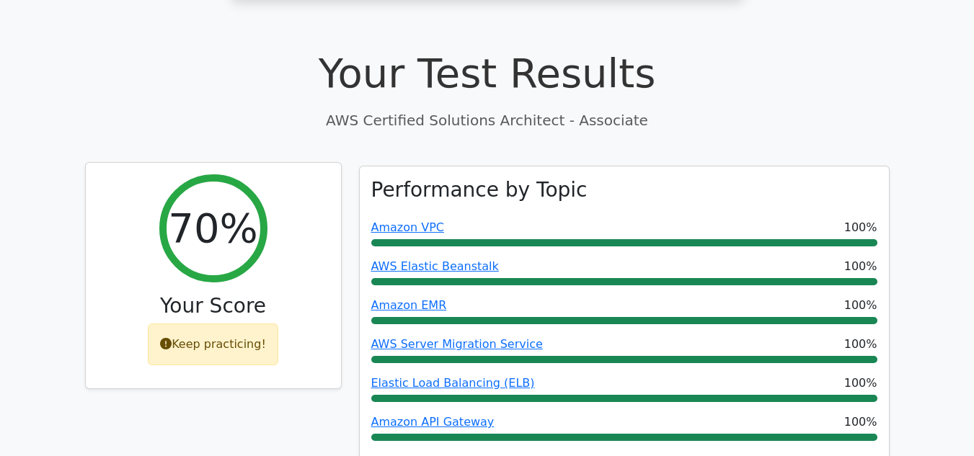
click at [224, 324] on div "Keep practicing!" at bounding box center [213, 345] width 130 height 42
click at [177, 324] on div "Keep practicing!" at bounding box center [213, 345] width 130 height 42
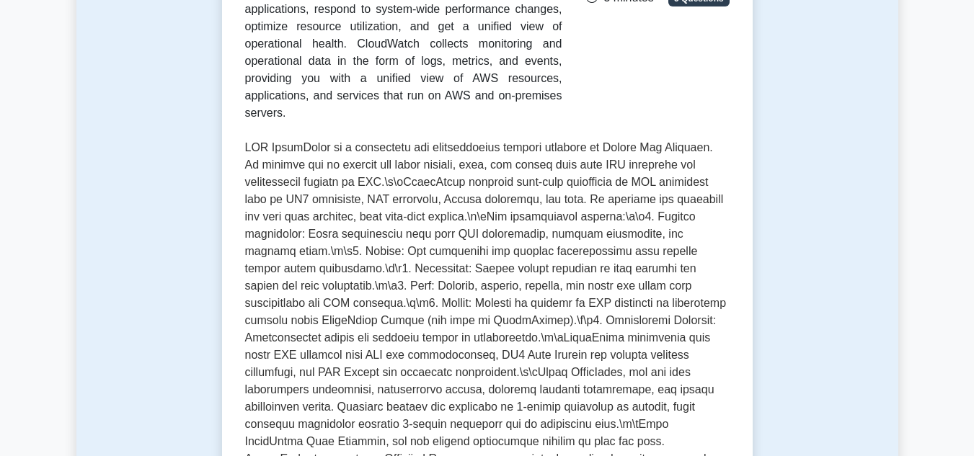
scroll to position [317, 0]
